Goal: Register for event/course

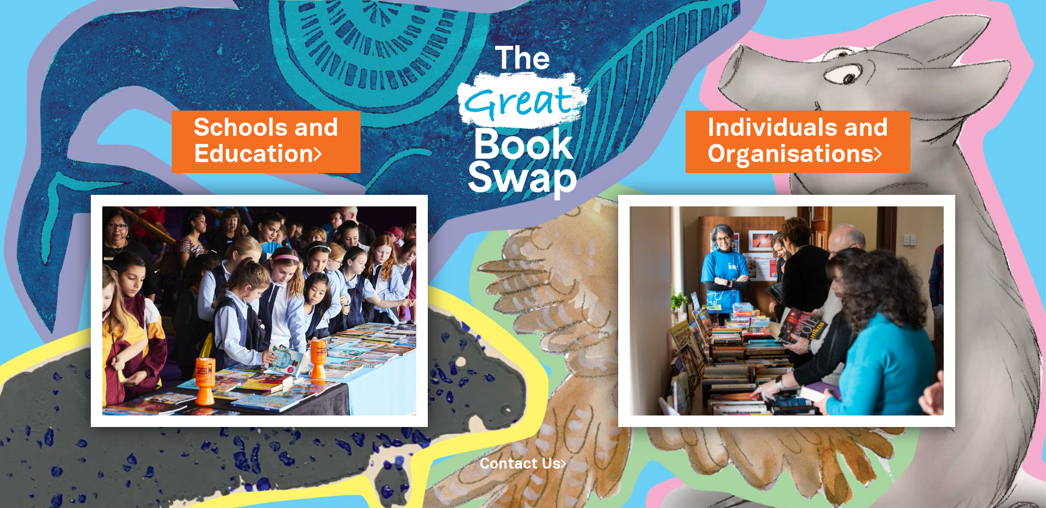
click at [870, 145] on link "Individuals and Organisations" at bounding box center [798, 141] width 181 height 61
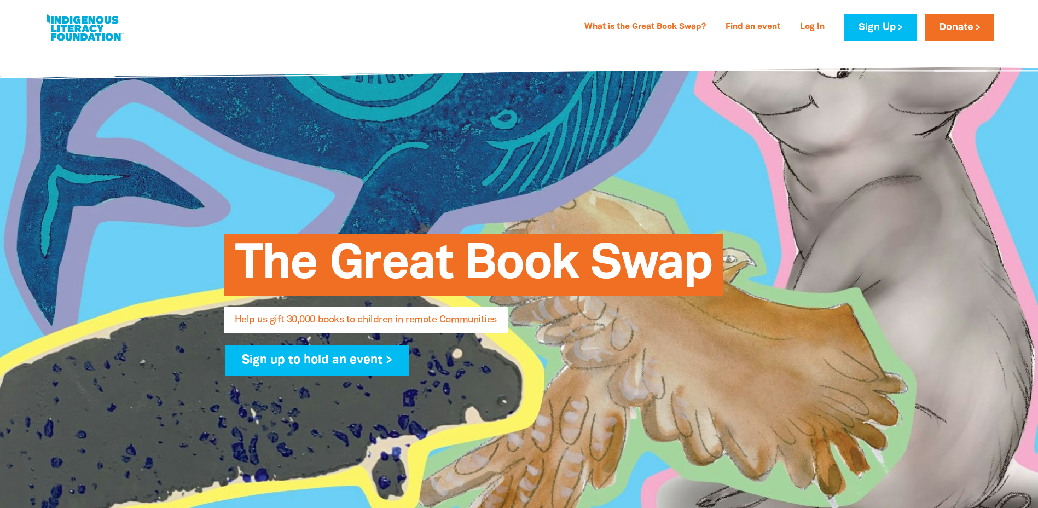
select select "AU"
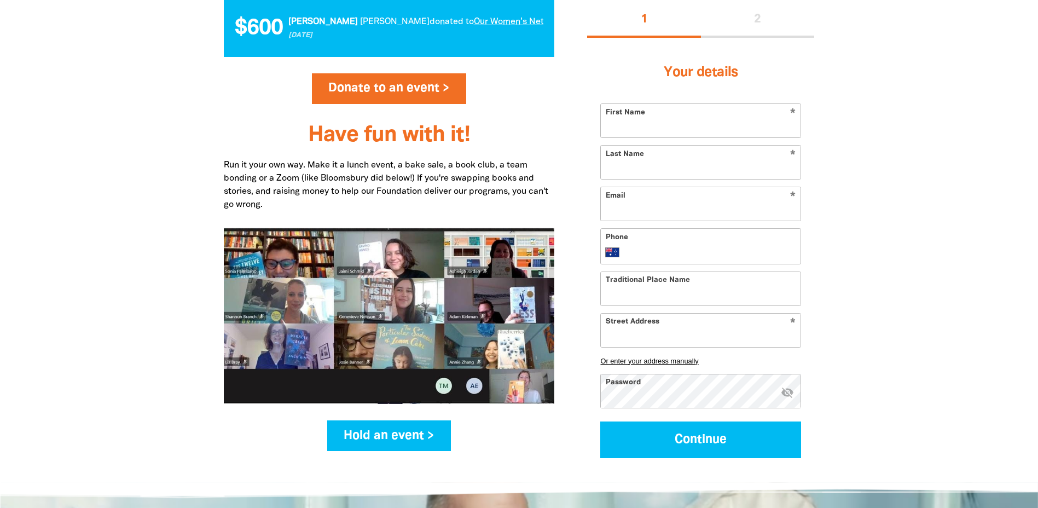
scroll to position [1313, 0]
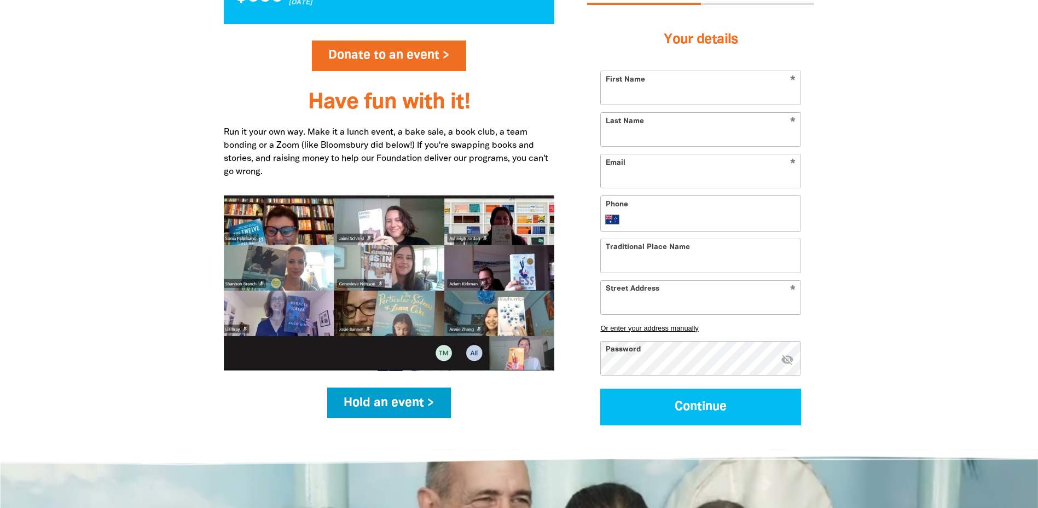
click at [398, 406] on link "Hold an event >" at bounding box center [389, 402] width 124 height 31
select select "AU"
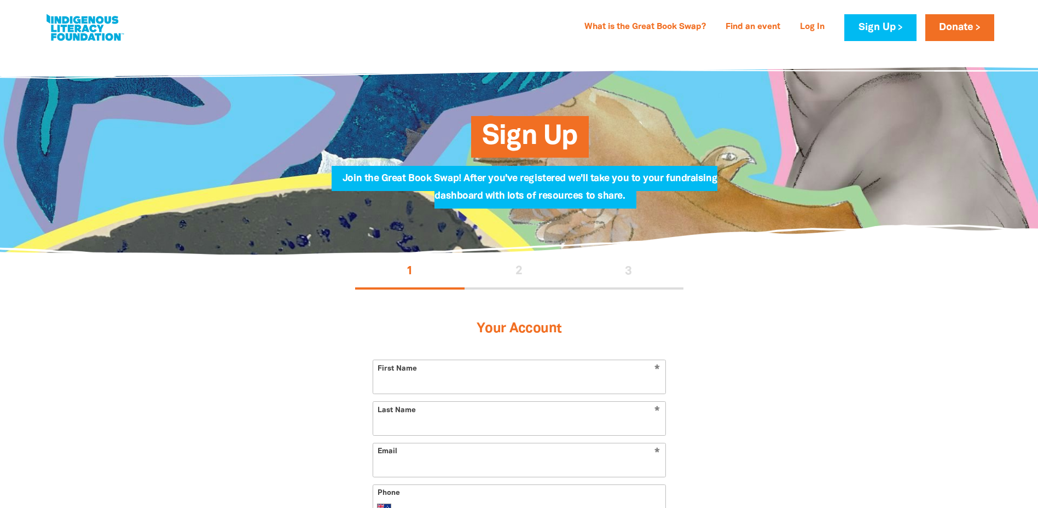
select select "AU"
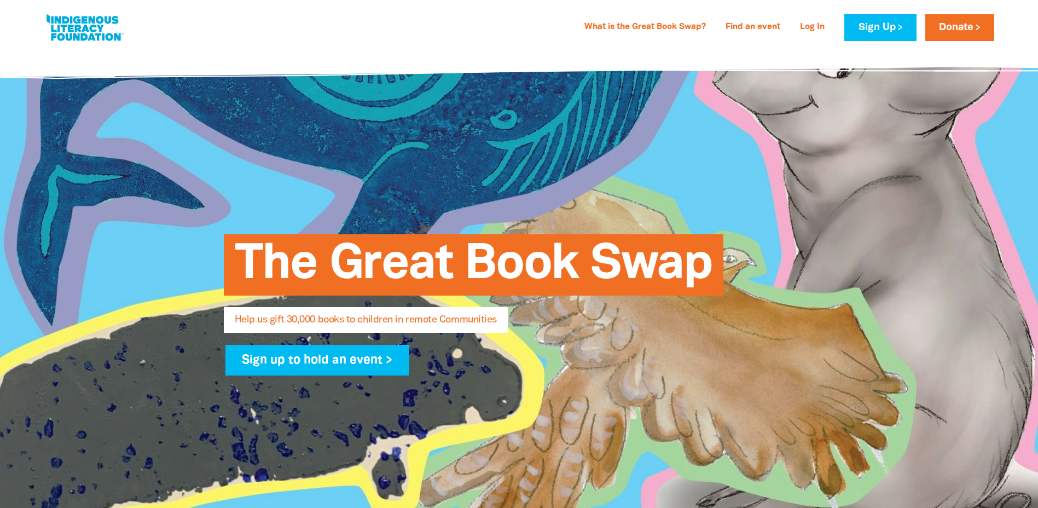
scroll to position [1313, 0]
